Goal: Task Accomplishment & Management: Manage account settings

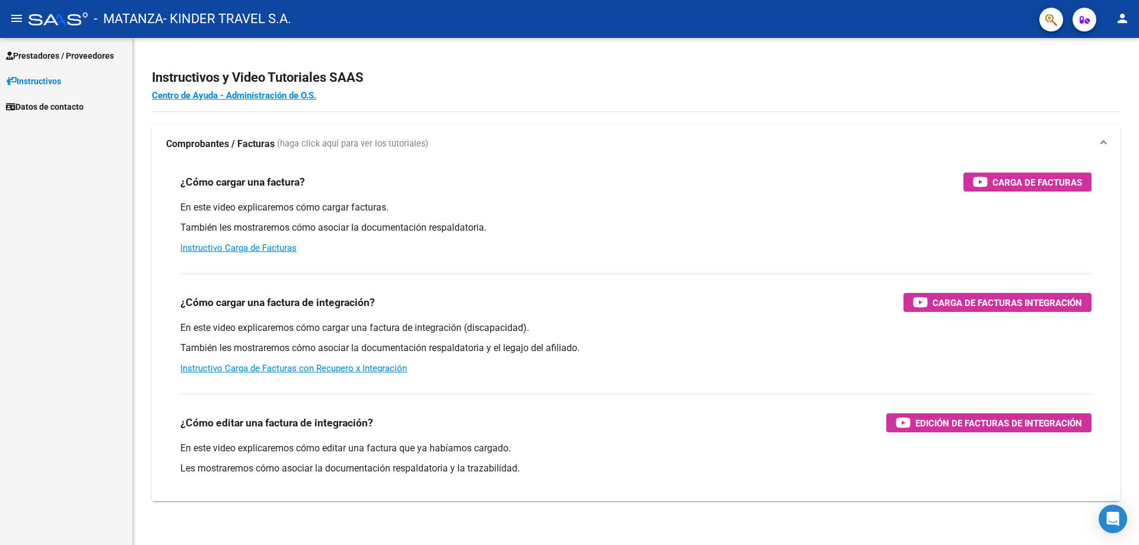
click at [78, 56] on span "Prestadores / Proveedores" at bounding box center [60, 55] width 108 height 13
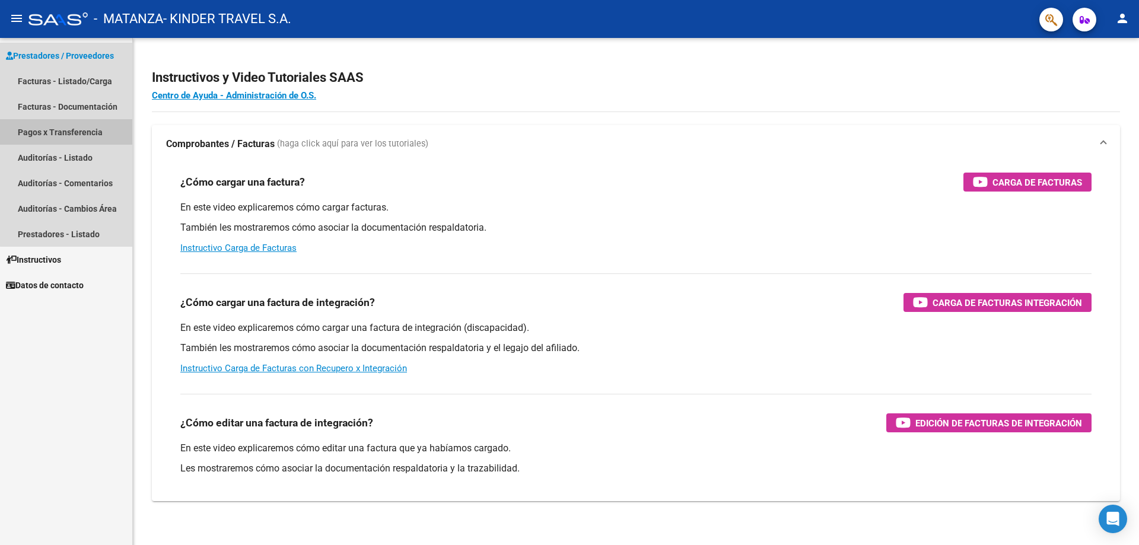
click at [78, 126] on link "Pagos x Transferencia" at bounding box center [66, 132] width 132 height 26
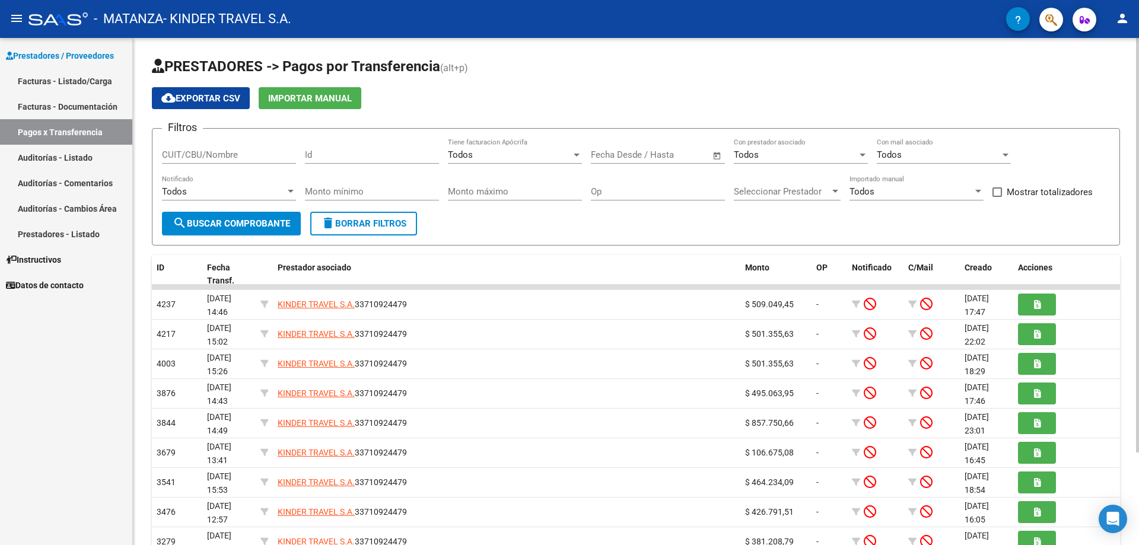
click at [232, 154] on input "CUIT/CBU/Nombre" at bounding box center [229, 154] width 134 height 11
click at [659, 154] on input "text" at bounding box center [669, 154] width 58 height 11
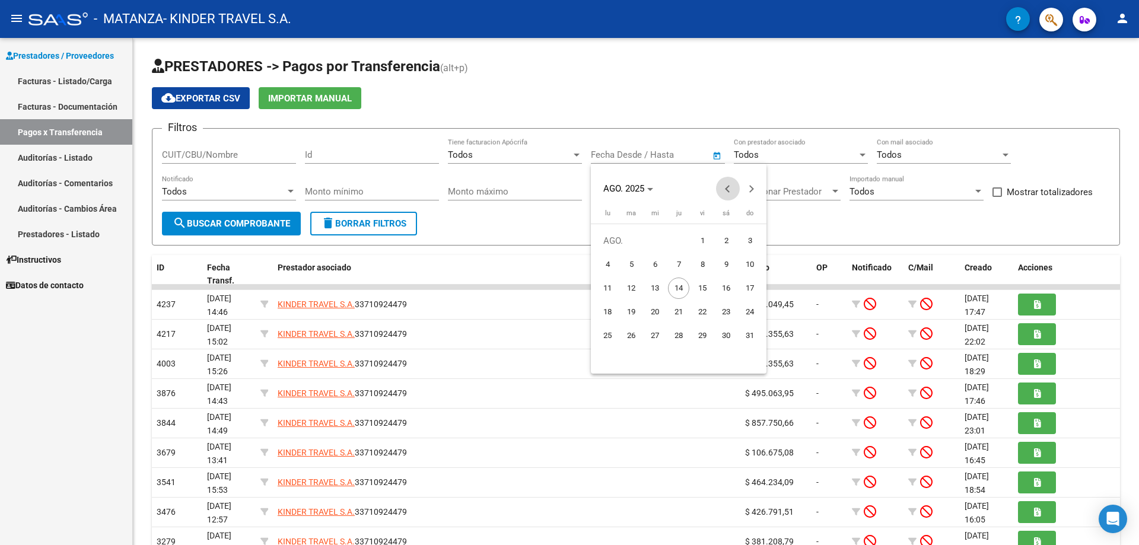
click at [726, 189] on button "Previous month" at bounding box center [728, 189] width 24 height 24
click at [637, 266] on span "1" at bounding box center [630, 264] width 21 height 21
type input "[DATE]"
click at [264, 224] on div at bounding box center [569, 272] width 1139 height 545
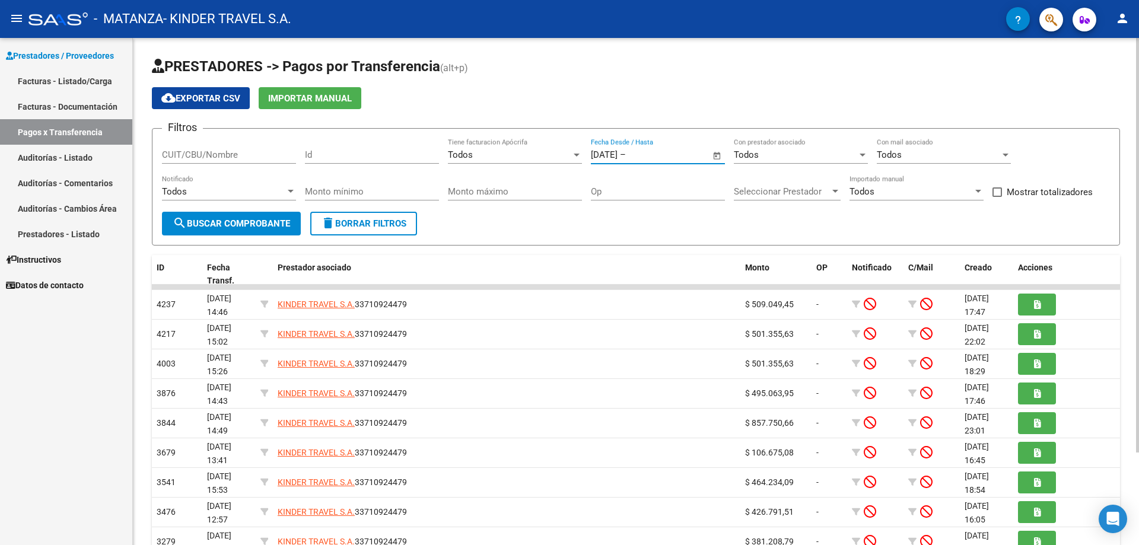
click at [715, 151] on span "Open calendar" at bounding box center [717, 155] width 28 height 28
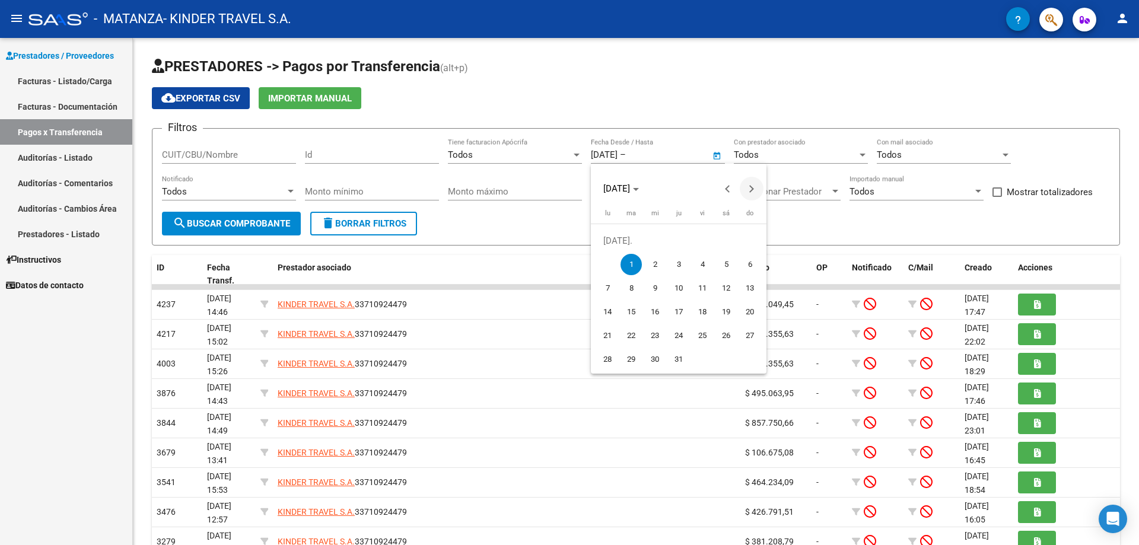
click at [747, 184] on span "Next month" at bounding box center [752, 189] width 24 height 24
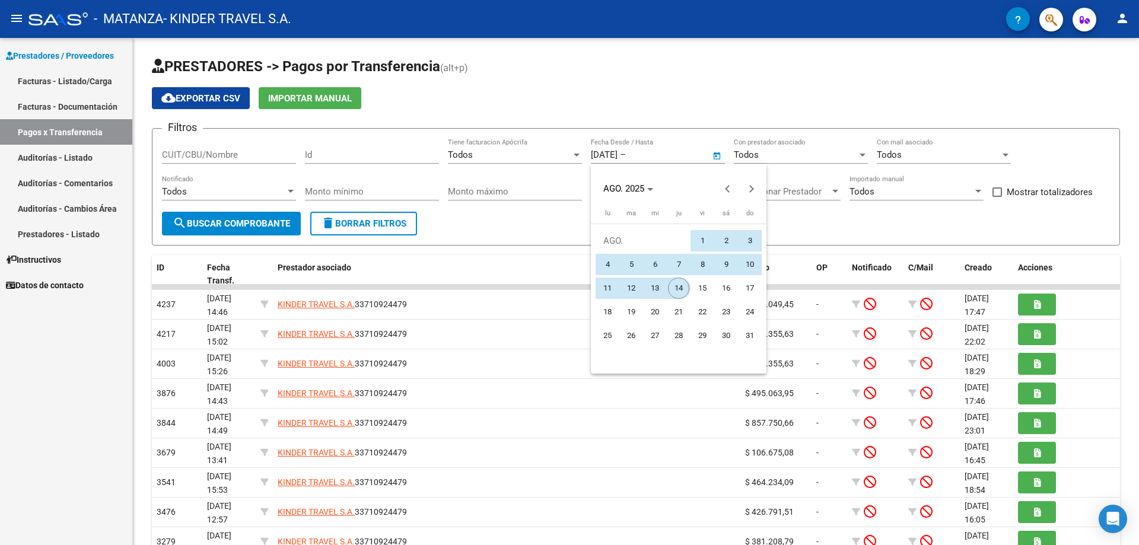
click at [684, 289] on span "14" at bounding box center [678, 288] width 21 height 21
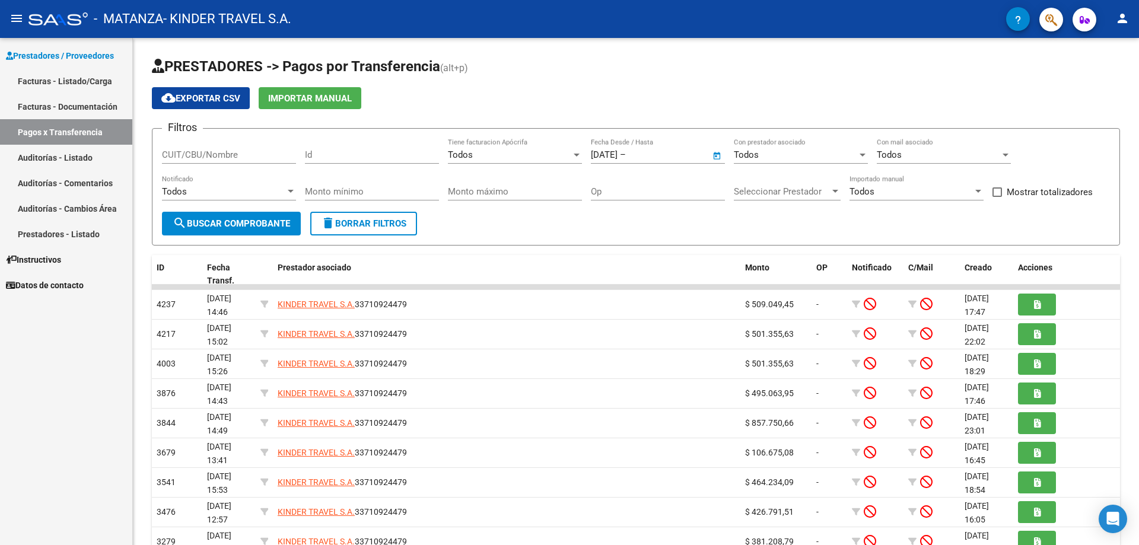
type input "[DATE]"
click at [248, 224] on span "search Buscar Comprobante" at bounding box center [231, 223] width 117 height 11
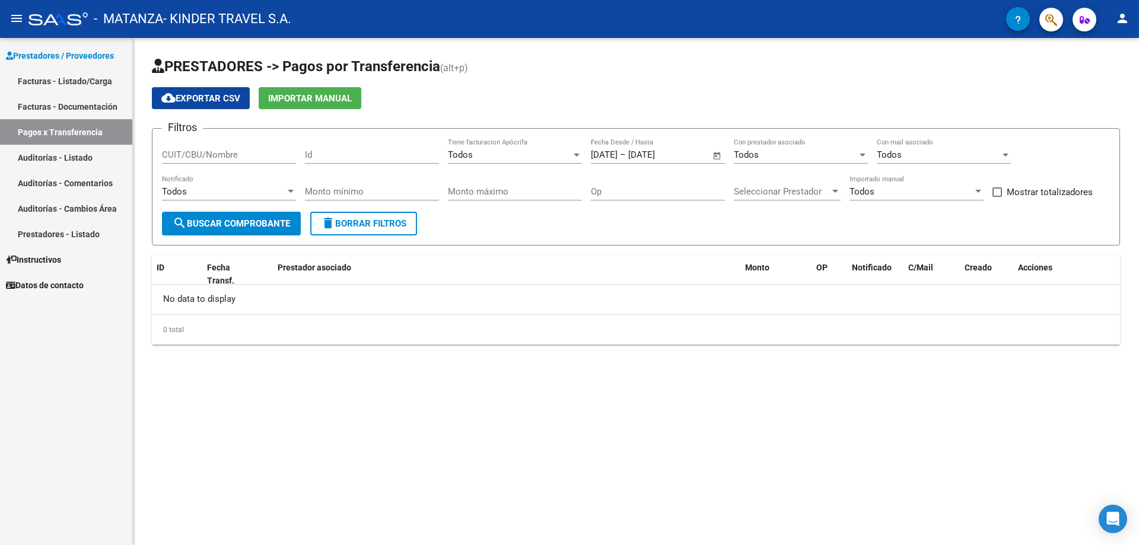
click at [250, 224] on span "search Buscar Comprobante" at bounding box center [231, 223] width 117 height 11
click at [72, 108] on link "Facturas - Documentación" at bounding box center [66, 107] width 132 height 26
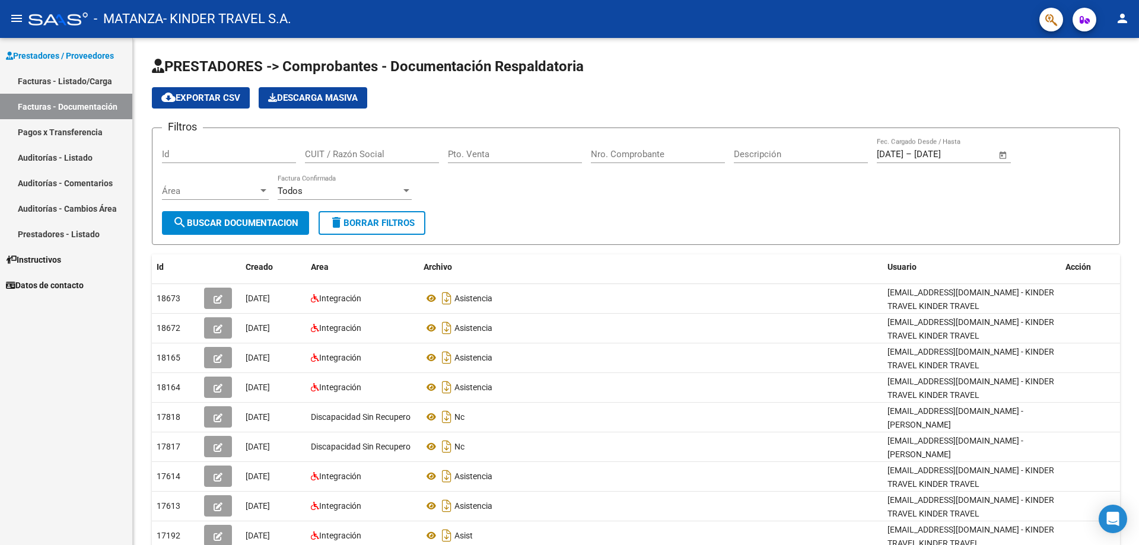
click at [65, 81] on link "Facturas - Listado/Carga" at bounding box center [66, 81] width 132 height 26
